Goal: Task Accomplishment & Management: Manage account settings

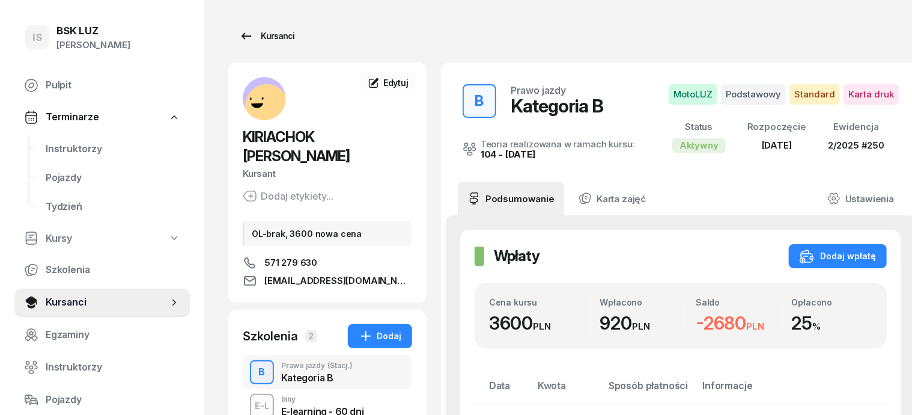
click at [255, 36] on div "Kursanci" at bounding box center [266, 36] width 55 height 14
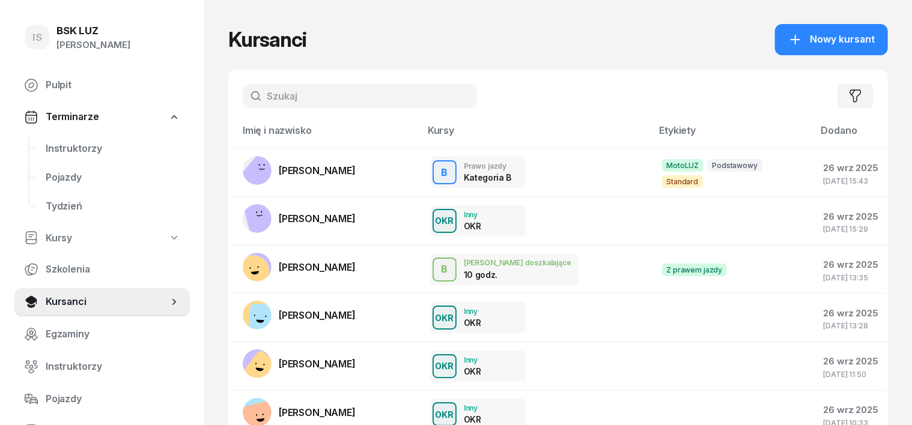
click at [262, 87] on input "text" at bounding box center [360, 96] width 234 height 24
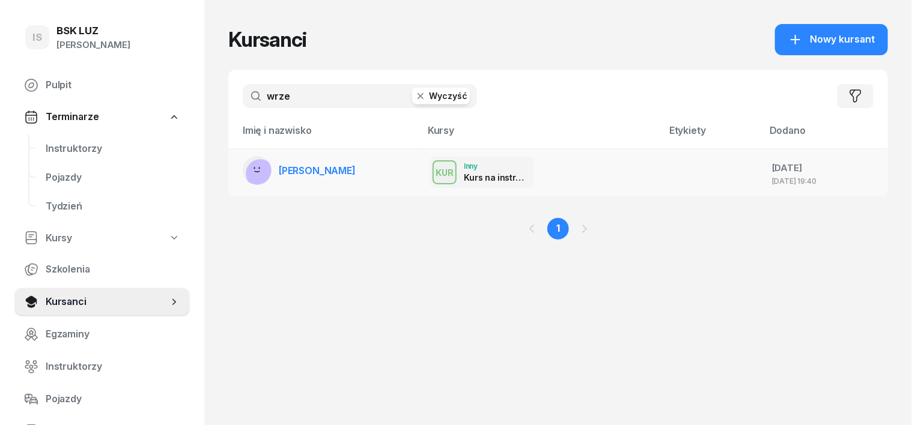
type input "wrze"
click at [246, 169] on rect at bounding box center [260, 173] width 29 height 29
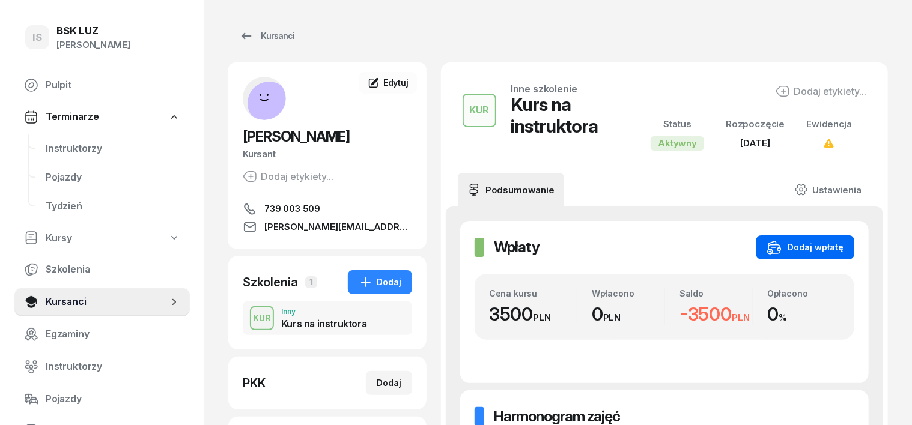
click at [844, 244] on div "Dodaj wpłatę" at bounding box center [805, 247] width 76 height 14
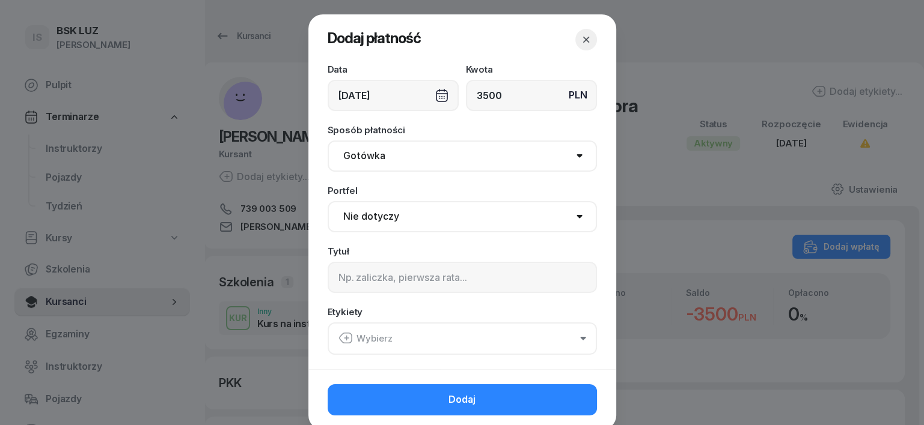
type input "3500"
click at [349, 151] on select "Gotówka Karta Przelew Płatności online BLIK" at bounding box center [461, 156] width 269 height 31
select select "transfer"
click at [327, 141] on select "Gotówka Karta Przelew Płatności online BLIK" at bounding box center [461, 156] width 269 height 31
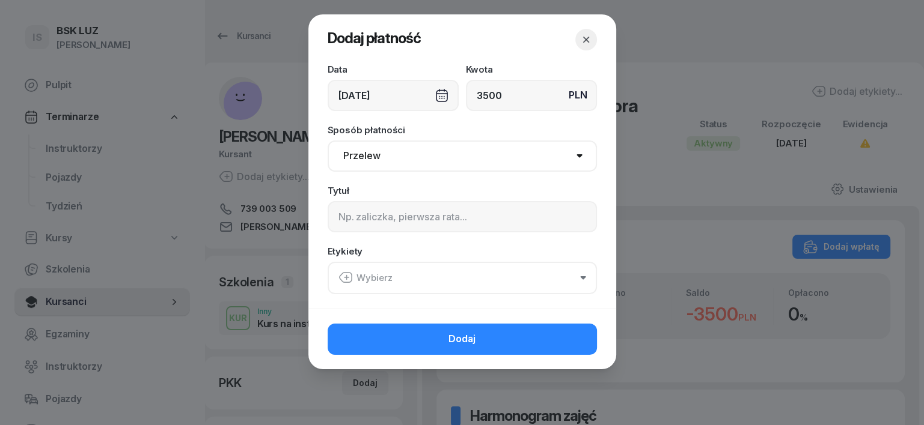
click at [437, 94] on div "[DATE]" at bounding box center [392, 95] width 131 height 31
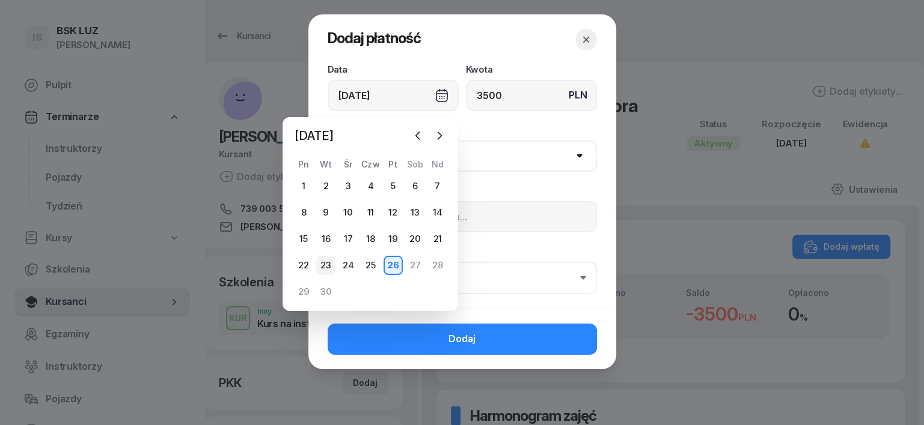
click at [321, 270] on div "23" at bounding box center [325, 265] width 19 height 19
type input "[DATE]"
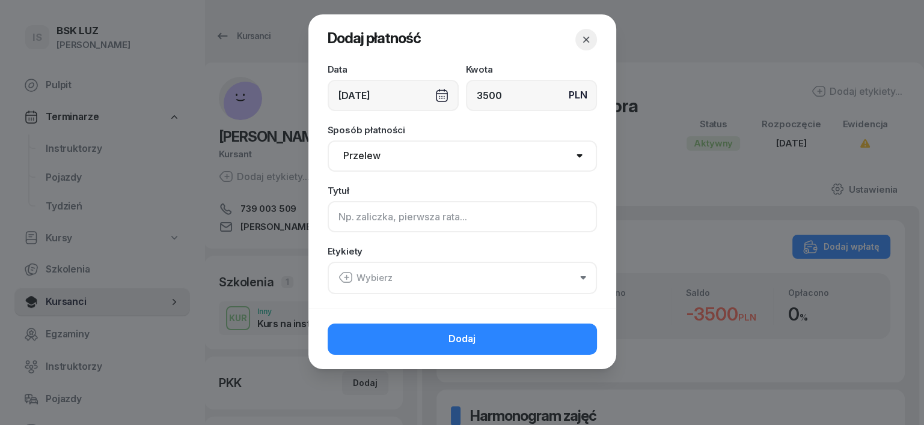
click at [347, 213] on input at bounding box center [461, 216] width 269 height 31
type input "Kurs instr."
click at [347, 273] on icon "button" at bounding box center [345, 277] width 14 height 14
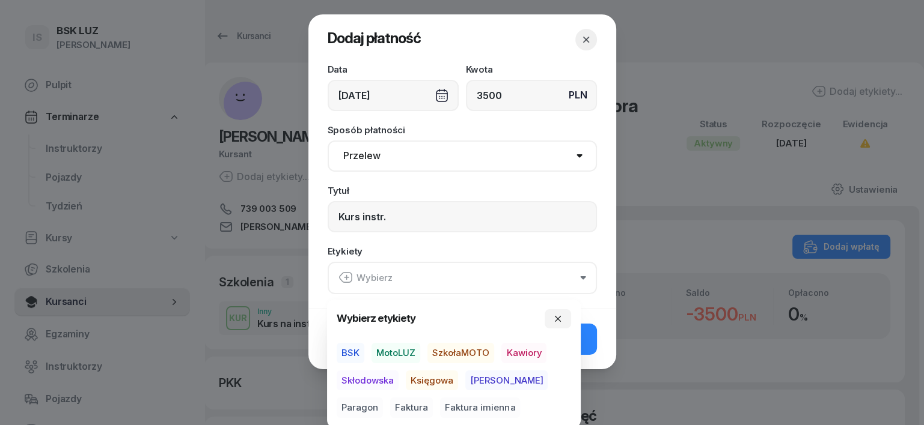
click at [353, 348] on span "BSK" at bounding box center [350, 353] width 28 height 20
drag, startPoint x: 429, startPoint y: 377, endPoint x: 445, endPoint y: 383, distance: 17.3
click at [445, 383] on span "Księgowa" at bounding box center [432, 380] width 52 height 20
drag, startPoint x: 519, startPoint y: 378, endPoint x: 529, endPoint y: 376, distance: 9.9
click at [383, 398] on span "Paragon" at bounding box center [359, 408] width 46 height 20
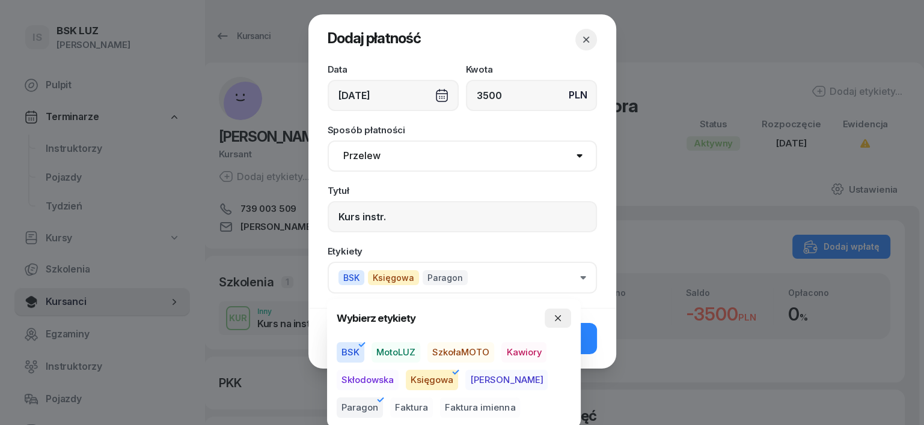
drag, startPoint x: 553, startPoint y: 315, endPoint x: 548, endPoint y: 324, distance: 10.7
click at [548, 321] on button "button" at bounding box center [557, 318] width 26 height 19
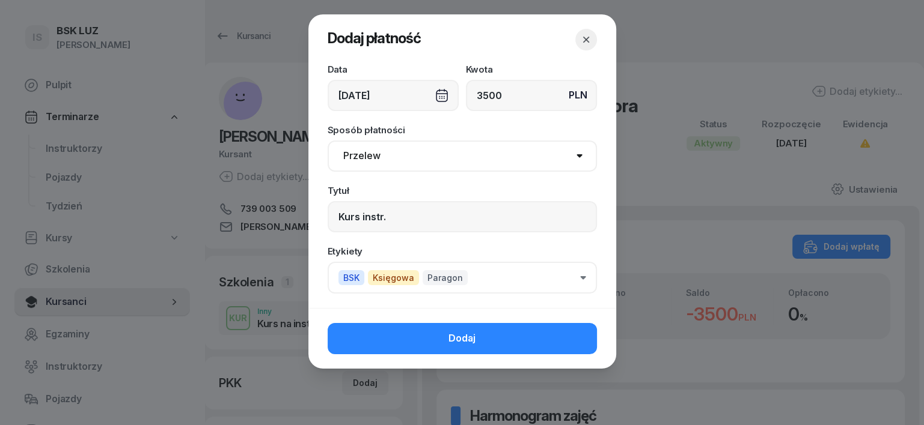
drag, startPoint x: 559, startPoint y: 335, endPoint x: 571, endPoint y: 344, distance: 14.2
click at [563, 339] on button "Dodaj" at bounding box center [461, 338] width 269 height 31
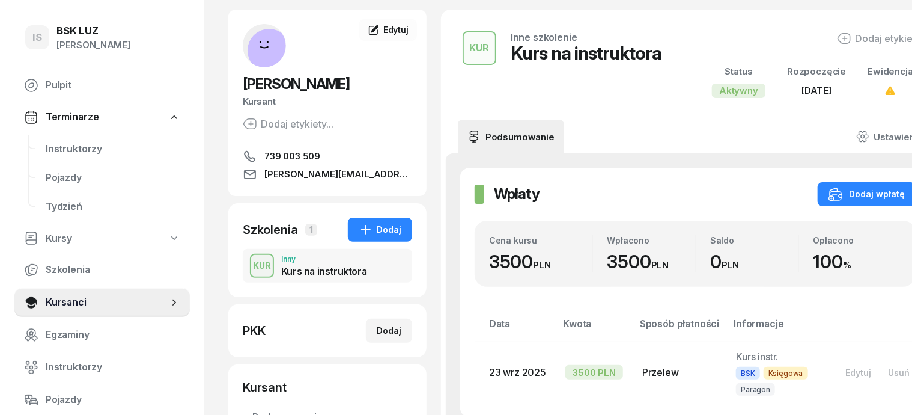
scroll to position [75, 0]
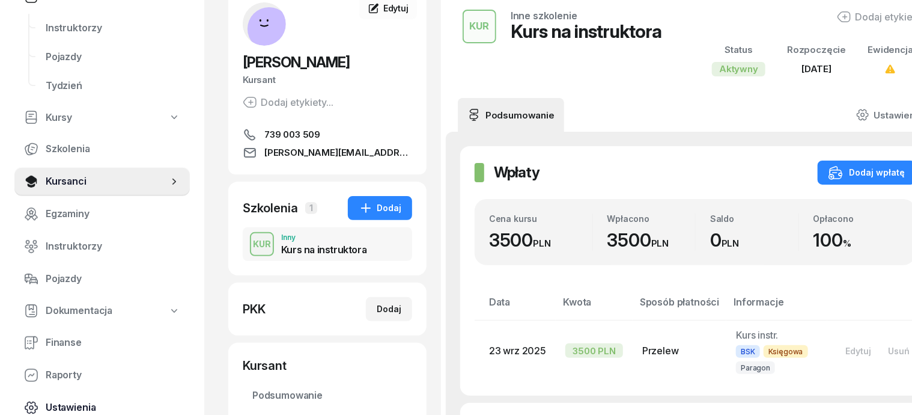
scroll to position [150, 0]
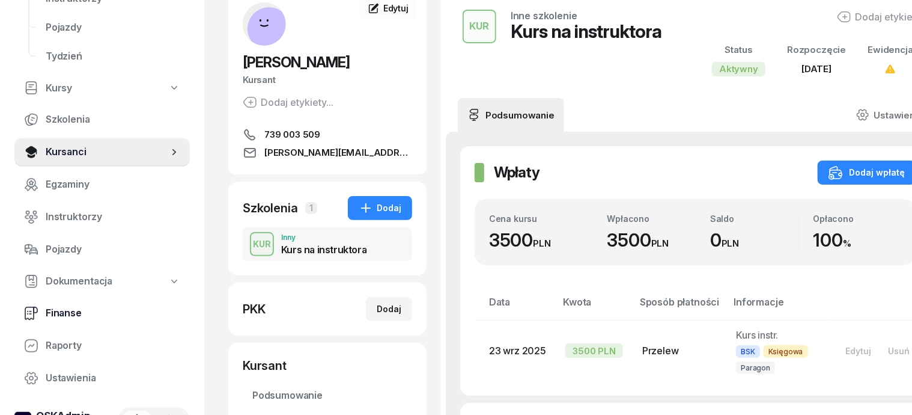
click at [76, 309] on span "Finanse" at bounding box center [113, 313] width 135 height 16
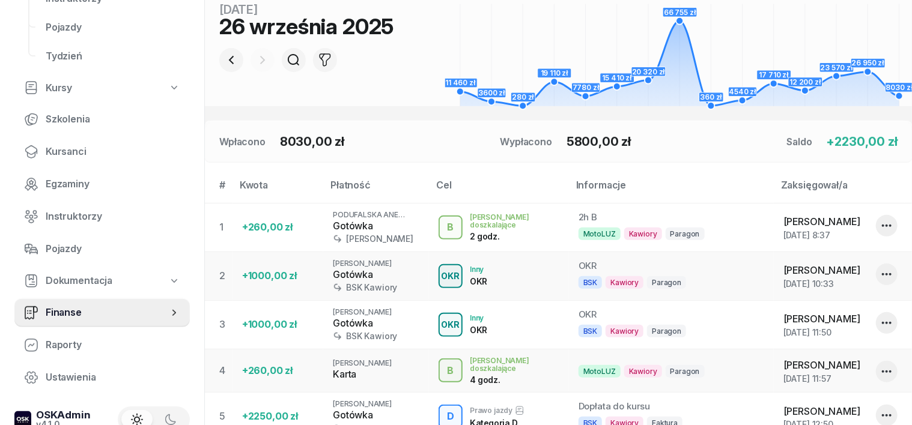
scroll to position [150, 0]
